Goal: Obtain resource: Obtain resource

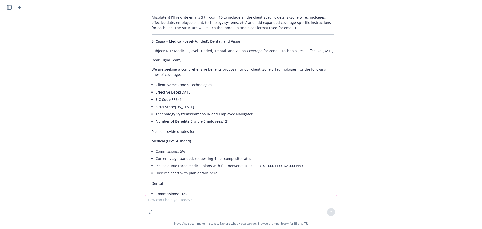
scroll to position [1612, 0]
click at [189, 189] on li "Commissions: 10%" at bounding box center [245, 192] width 179 height 7
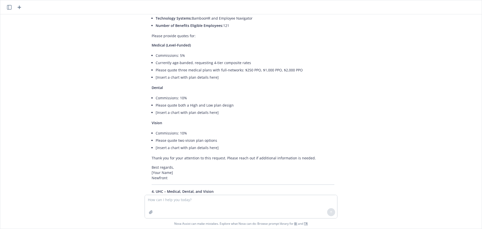
scroll to position [1712, 0]
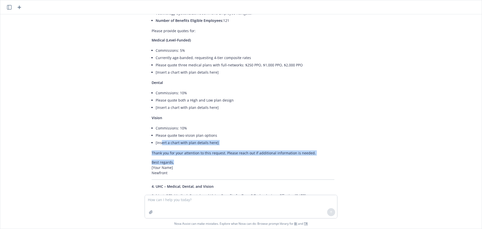
drag, startPoint x: 173, startPoint y: 146, endPoint x: 160, endPoint y: 126, distance: 24.1
click at [160, 139] on li "[Insert a chart with plan details here]" at bounding box center [245, 142] width 179 height 7
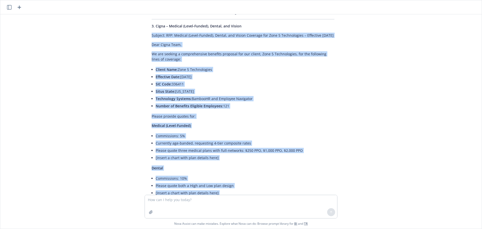
scroll to position [1623, 0]
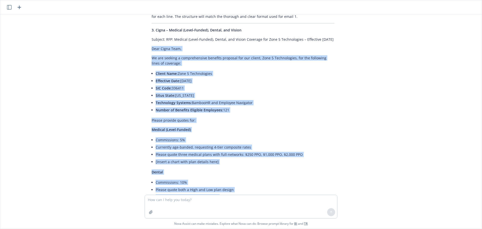
drag, startPoint x: 314, startPoint y: 138, endPoint x: 145, endPoint y: 34, distance: 198.5
copy div "Dear Cigna Team, We are seeking a comprehensive benefits proposal for our clien…"
click at [134, 148] on div "Hi [PERSON_NAME]! Please help me draft RFP request emails. I'd be happy to help…" at bounding box center [240, 104] width 477 height 180
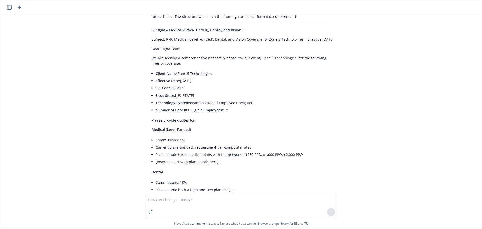
scroll to position [1774, 0]
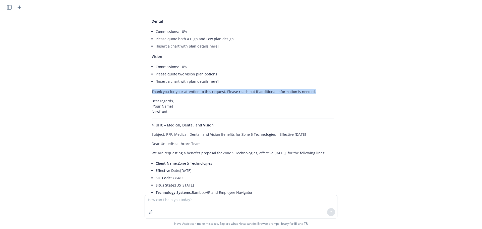
drag, startPoint x: 322, startPoint y: 77, endPoint x: 149, endPoint y: 71, distance: 172.4
copy p "Thank you for your attention to this request. Please reach out if additional in…"
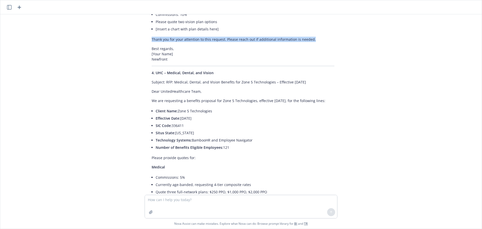
scroll to position [1863, 0]
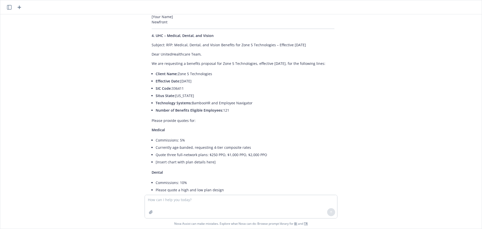
click at [236, 99] on li "Technology Systems: BambooHR and Employee Navigator" at bounding box center [245, 102] width 179 height 7
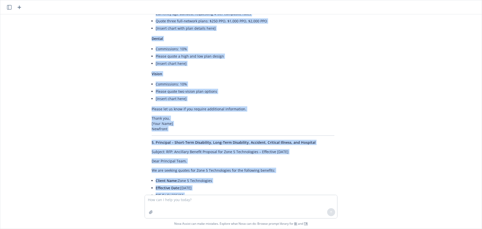
scroll to position [2050, 0]
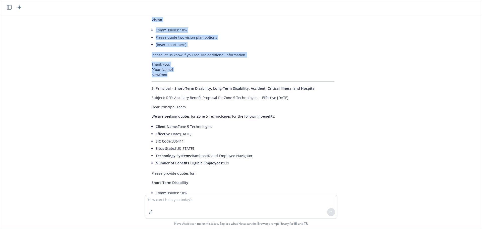
drag, startPoint x: 149, startPoint y: 38, endPoint x: 252, endPoint y: 57, distance: 104.7
click at [252, 61] on p "Thank you, [Your Name] Newfront" at bounding box center [243, 69] width 183 height 16
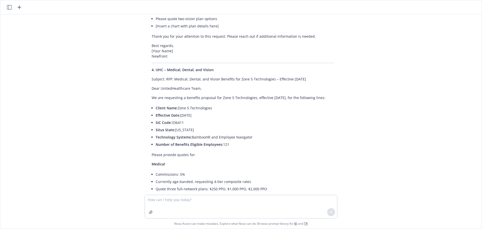
scroll to position [1824, 0]
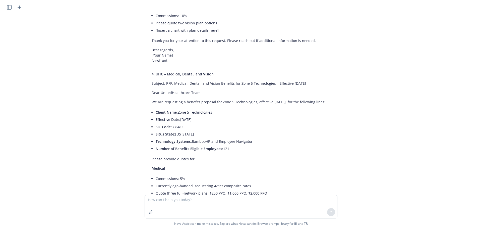
click at [420, 62] on div "Hi [PERSON_NAME]! Please help me draft RFP request emails. I'd be happy to help…" at bounding box center [240, 104] width 477 height 180
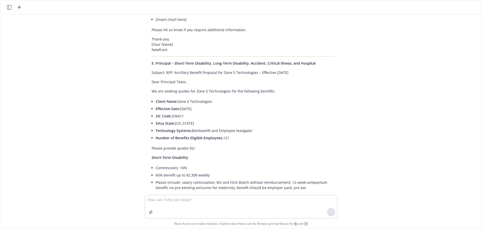
scroll to position [2100, 0]
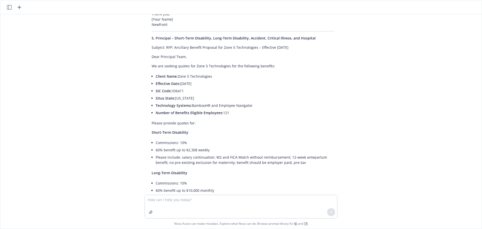
drag, startPoint x: 212, startPoint y: 66, endPoint x: 201, endPoint y: 61, distance: 12.0
click at [212, 80] on li "Effective Date: [DATE]" at bounding box center [245, 83] width 179 height 7
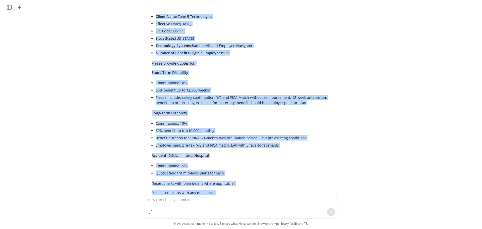
scroll to position [2178, 0]
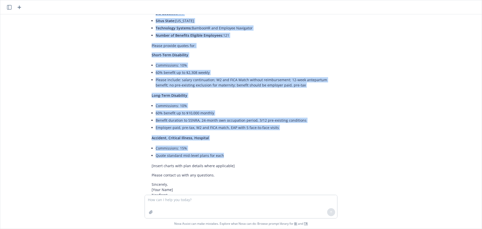
drag, startPoint x: 150, startPoint y: 41, endPoint x: 332, endPoint y: 145, distance: 209.2
copy div "Dear Principal Team, We are seeking quotes for Zone 5 Technologies for the foll…"
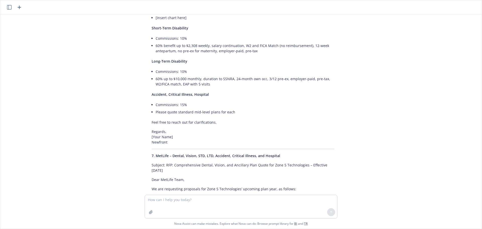
scroll to position [2445, 0]
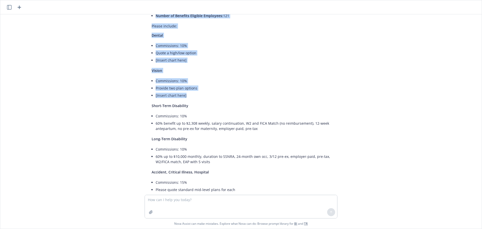
drag, startPoint x: 150, startPoint y: 84, endPoint x: 280, endPoint y: 78, distance: 130.1
click at [280, 78] on div "Absolutely! I'll rewrite emails 3 through 10 to include all the client-specific…" at bounding box center [243, 213] width 193 height 2067
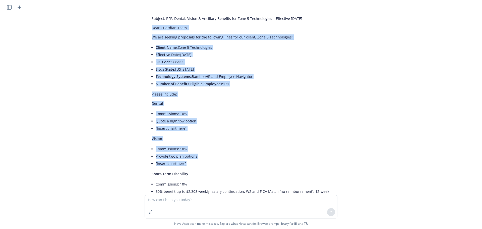
scroll to position [2369, 0]
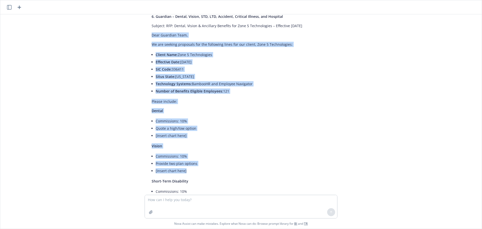
copy div "Dear Guardian Team, We are seeking proposals for the following lines for our cl…"
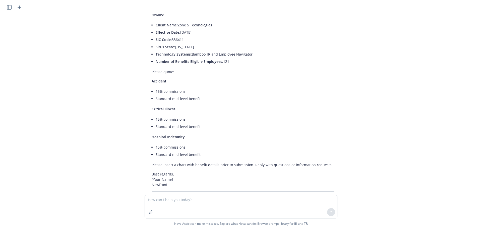
scroll to position [3493, 0]
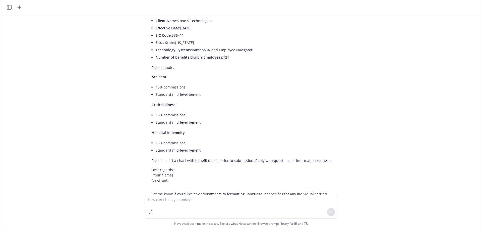
click at [434, 41] on div "Hi [PERSON_NAME]! Please help me draft RFP request emails. I'd be happy to help…" at bounding box center [240, 104] width 477 height 180
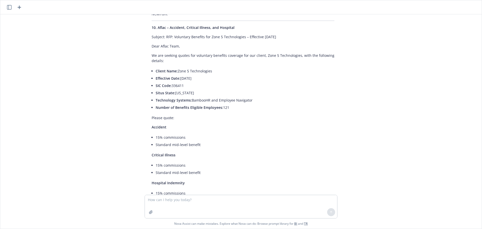
click at [152, 43] on p "Dear Aflac Team," at bounding box center [243, 45] width 183 height 5
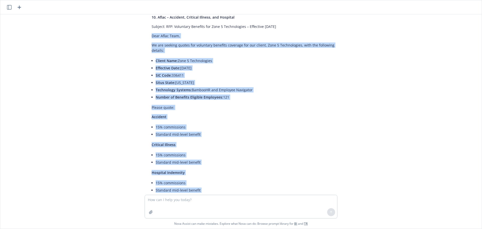
scroll to position [3466, 0]
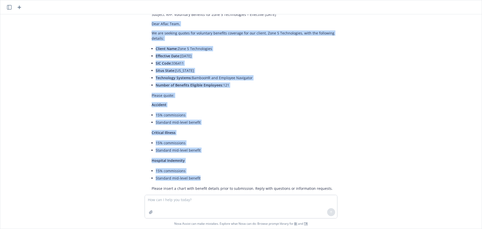
drag, startPoint x: 150, startPoint y: 30, endPoint x: 342, endPoint y: 160, distance: 232.1
click at [342, 160] on div "Hi [PERSON_NAME]! Please help me draft RFP request emails. I'd be happy to help…" at bounding box center [240, 104] width 477 height 180
copy div "Dear Aflac Team, We are seeking quotes for voluntary benefits coverage for our …"
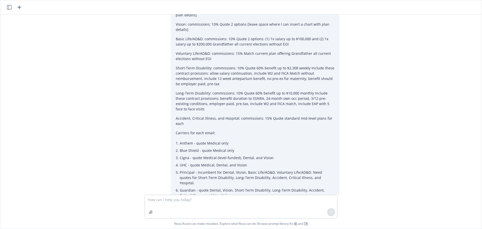
scroll to position [0, 0]
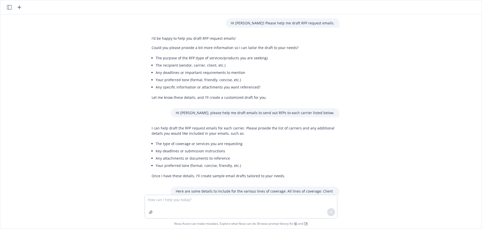
click at [10, 8] on icon "button" at bounding box center [9, 7] width 5 height 5
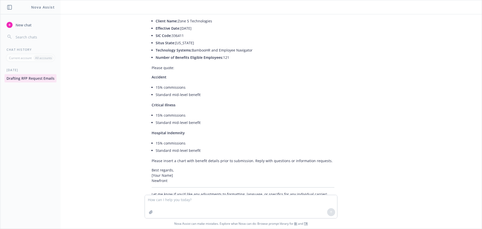
scroll to position [3493, 0]
drag, startPoint x: 43, startPoint y: 2, endPoint x: 43, endPoint y: 7, distance: 4.8
click at [43, 2] on header "Nova Assist" at bounding box center [31, 7] width 60 height 14
click at [43, 8] on h1 "Nova Assist" at bounding box center [43, 7] width 24 height 5
